Goal: Task Accomplishment & Management: Manage account settings

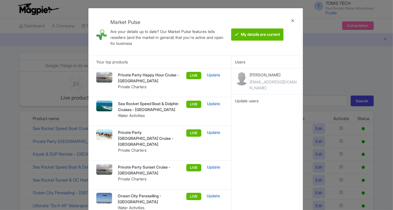
click at [348, 58] on div "Market Pulse Are your details up to date? Our Market Pulse features tells resel…" at bounding box center [196, 105] width 393 height 210
click at [290, 23] on div at bounding box center [293, 32] width 14 height 38
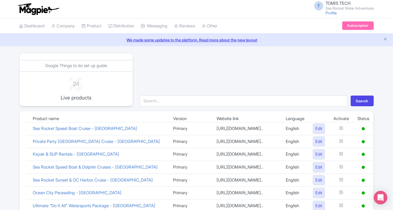
drag, startPoint x: 81, startPoint y: 29, endPoint x: 73, endPoint y: 27, distance: 7.6
click at [80, 29] on li "Product My Products Image Library Rate Sheets" at bounding box center [91, 25] width 27 height 15
click at [68, 25] on link "Company" at bounding box center [62, 26] width 23 height 16
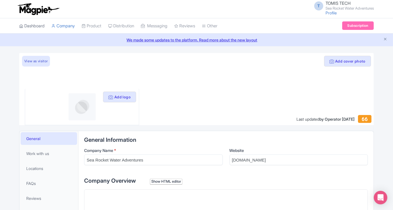
click at [44, 27] on link "Dashboard" at bounding box center [31, 26] width 25 height 16
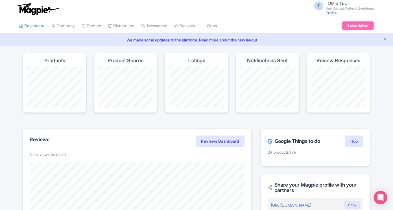
click at [41, 10] on img at bounding box center [38, 9] width 44 height 12
click at [359, 7] on small "Sea Rocket Water Adventures" at bounding box center [350, 8] width 48 height 4
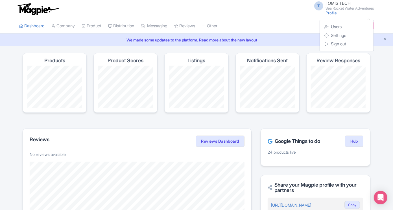
click at [275, 18] on ul "Dashboard Company Product My Products Image Library Rate Sheets Distribution Ma…" at bounding box center [196, 25] width 361 height 15
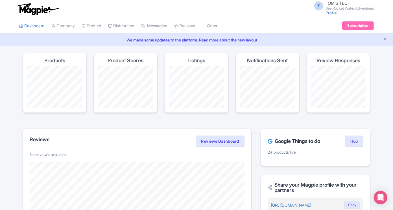
click at [35, 12] on img at bounding box center [38, 9] width 44 height 12
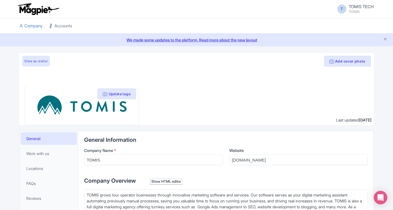
click at [59, 22] on link "Accounts" at bounding box center [60, 26] width 23 height 16
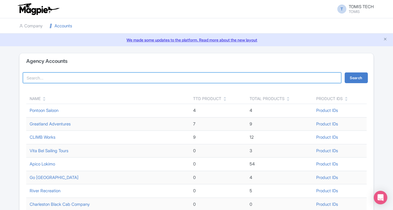
click at [68, 82] on input "search" at bounding box center [182, 78] width 318 height 11
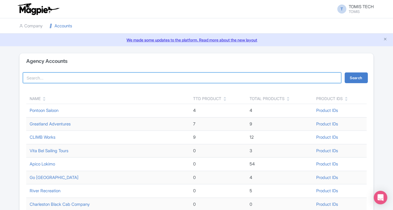
click at [111, 81] on input "search" at bounding box center [182, 78] width 318 height 11
type input "river riders"
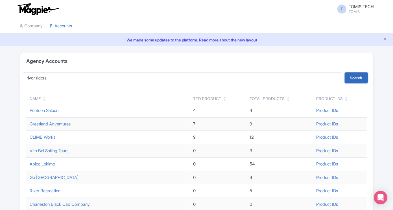
click at [363, 78] on button "Search" at bounding box center [356, 78] width 23 height 11
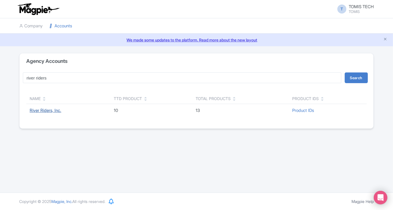
click at [57, 110] on link "River Riders, Inc." at bounding box center [46, 110] width 32 height 5
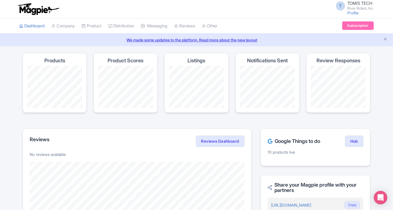
click at [364, 143] on div "Google Things to do Hub 10 products live" at bounding box center [316, 148] width 110 height 38
click at [353, 142] on link "Hub" at bounding box center [354, 141] width 18 height 11
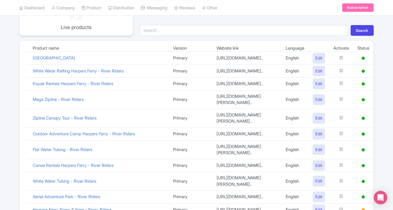
scroll to position [63, 0]
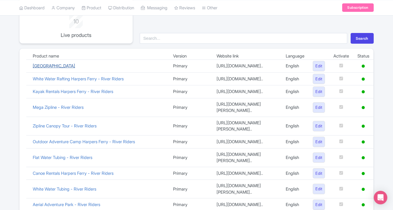
click at [66, 67] on link "[GEOGRAPHIC_DATA]" at bounding box center [54, 65] width 42 height 5
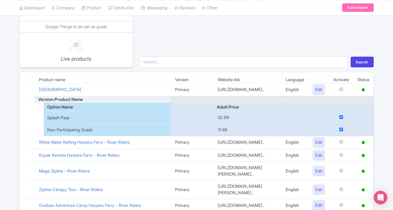
scroll to position [31, 0]
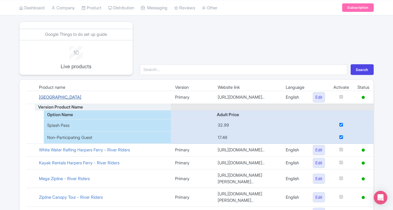
click at [81, 98] on link "[GEOGRAPHIC_DATA]" at bounding box center [60, 97] width 42 height 5
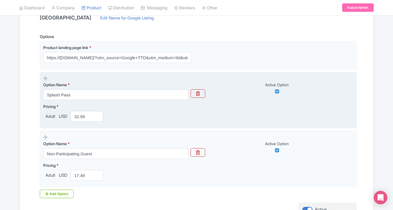
scroll to position [89, 0]
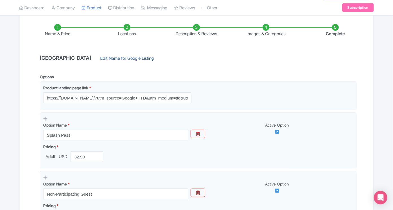
click at [160, 58] on link "Edit Name for Google Listing" at bounding box center [127, 59] width 65 height 9
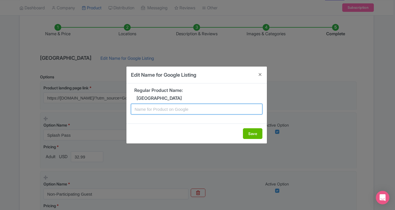
click at [184, 109] on input "text" at bounding box center [197, 109] width 132 height 11
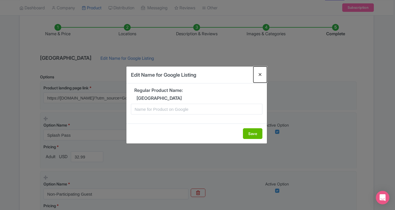
click at [261, 74] on button "Close" at bounding box center [261, 75] width 14 height 16
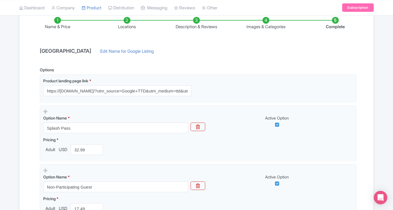
scroll to position [0, 0]
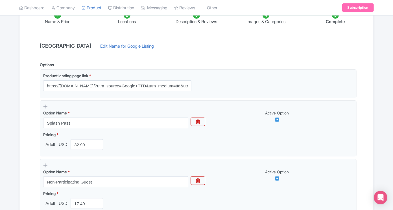
scroll to position [101, 0]
